Goal: Obtain resource: Download file/media

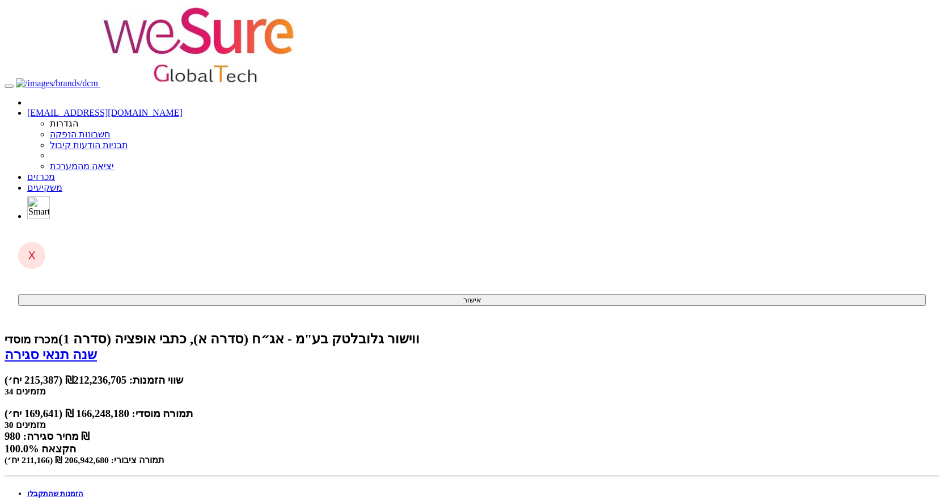
click at [55, 172] on link "מכרזים" at bounding box center [41, 177] width 28 height 10
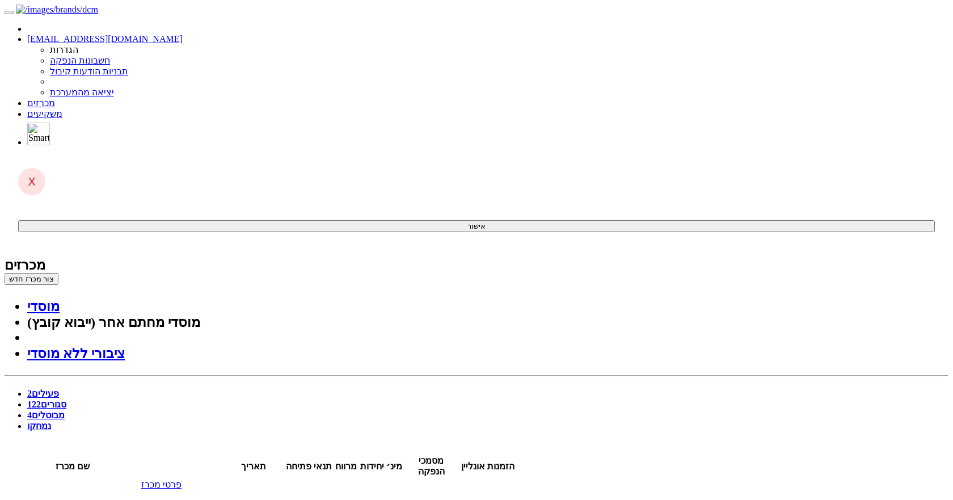
click at [66, 399] on link "סגורים 122" at bounding box center [46, 404] width 39 height 10
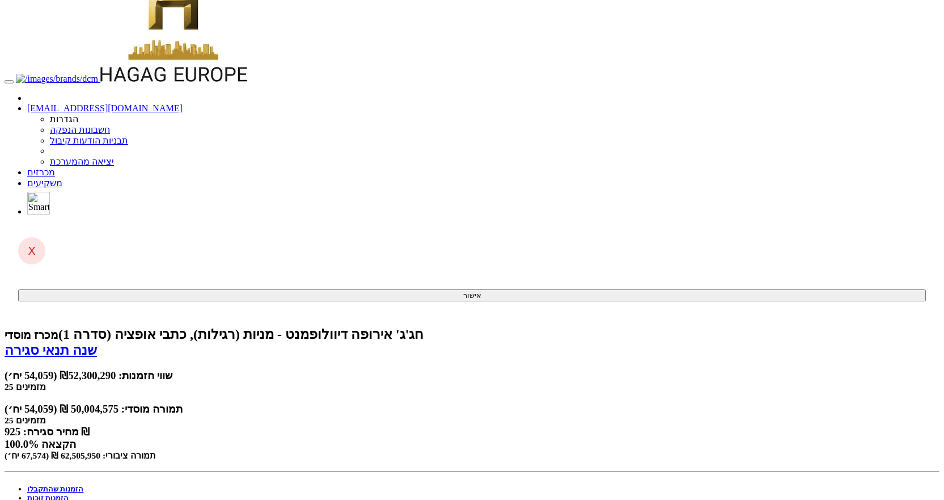
scroll to position [50, 0]
